Goal: Find specific page/section: Find specific page/section

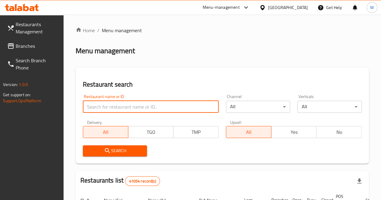
click at [117, 108] on input "search" at bounding box center [151, 107] width 136 height 12
paste input "707786"
click button "Search" at bounding box center [115, 150] width 64 height 11
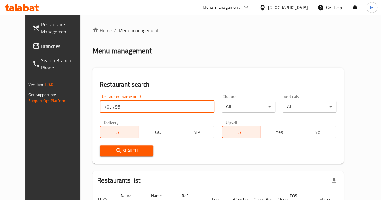
scroll to position [52, 0]
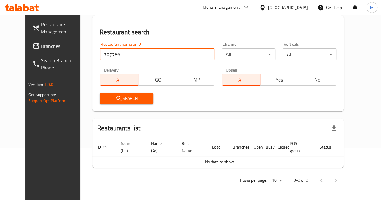
click button "Search" at bounding box center [127, 98] width 54 height 11
type input "7"
type input "3d bites"
click button "Search" at bounding box center [127, 98] width 54 height 11
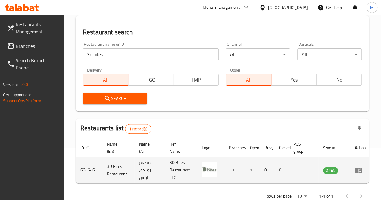
click at [130, 174] on td "3D Bites Restaurant" at bounding box center [118, 170] width 32 height 27
click at [357, 171] on icon "enhanced table" at bounding box center [358, 170] width 7 height 5
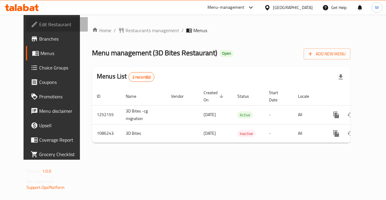
click at [39, 23] on span "Edit Restaurant" at bounding box center [61, 24] width 44 height 7
